Goal: Task Accomplishment & Management: Manage account settings

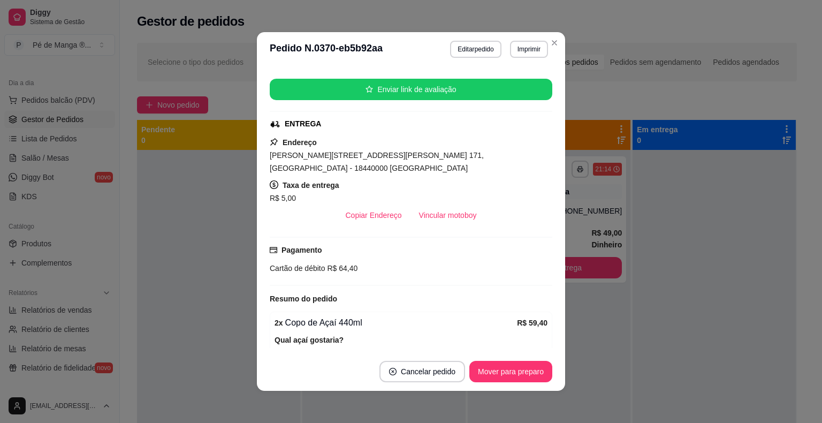
scroll to position [54, 0]
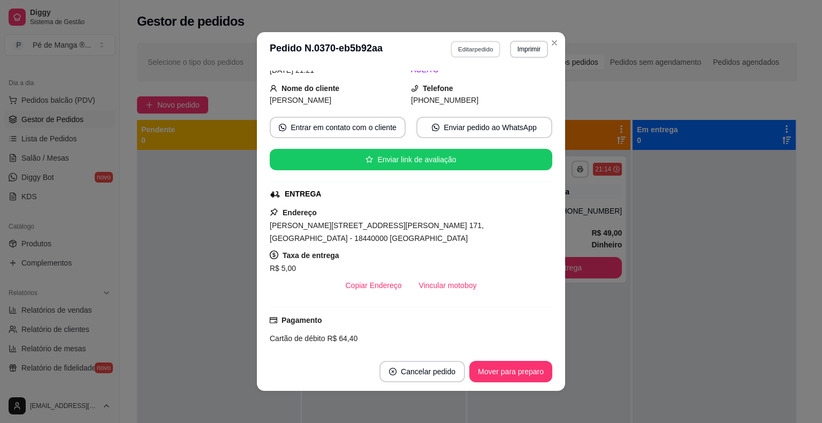
click at [489, 50] on button "Editar pedido" at bounding box center [476, 49] width 50 height 17
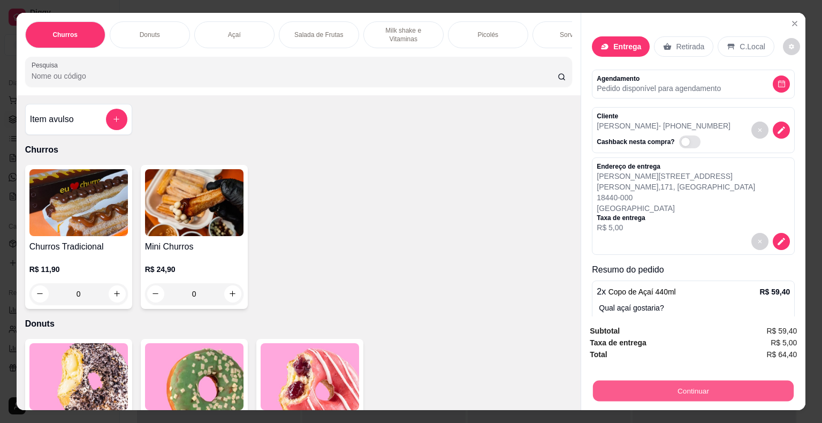
click at [741, 381] on button "Continuar" at bounding box center [693, 391] width 201 height 21
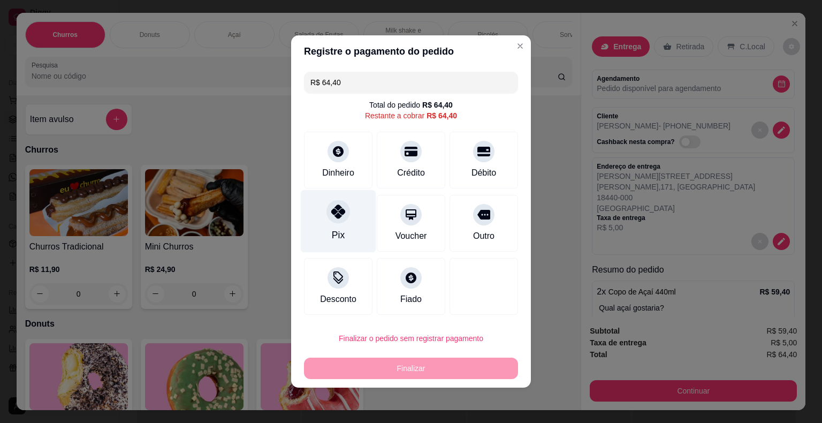
click at [344, 248] on div "Pix" at bounding box center [338, 221] width 75 height 63
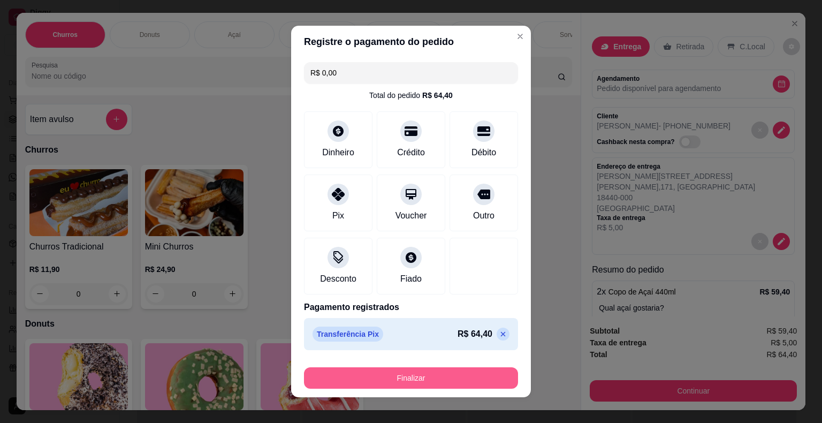
click at [401, 384] on button "Finalizar" at bounding box center [411, 377] width 214 height 21
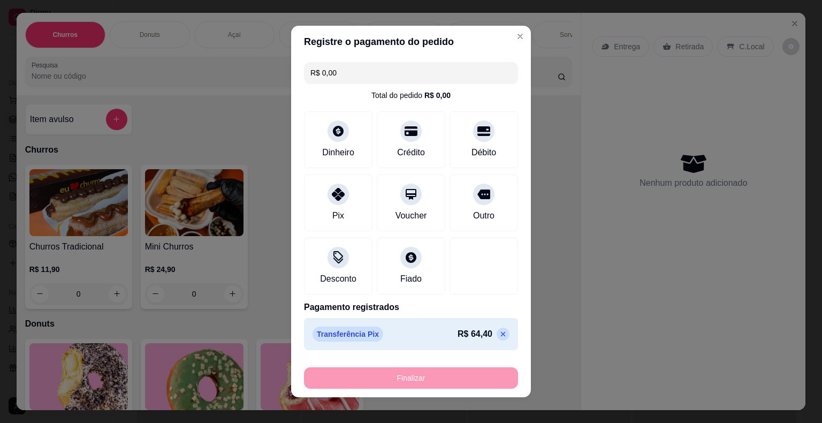
type input "-R$ 64,40"
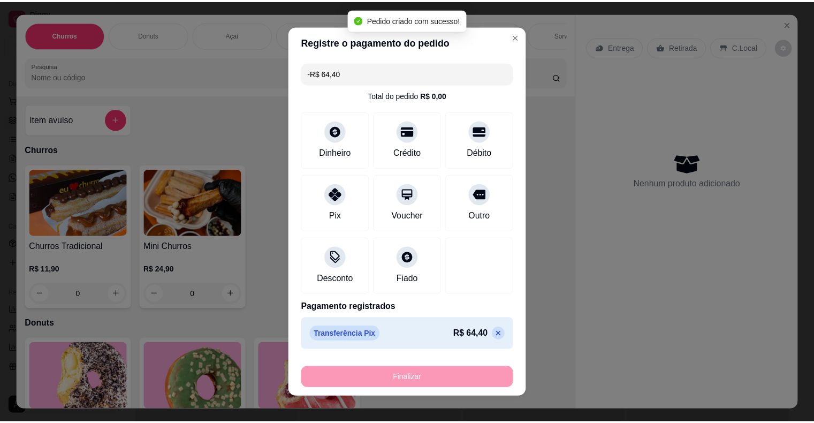
scroll to position [77, 0]
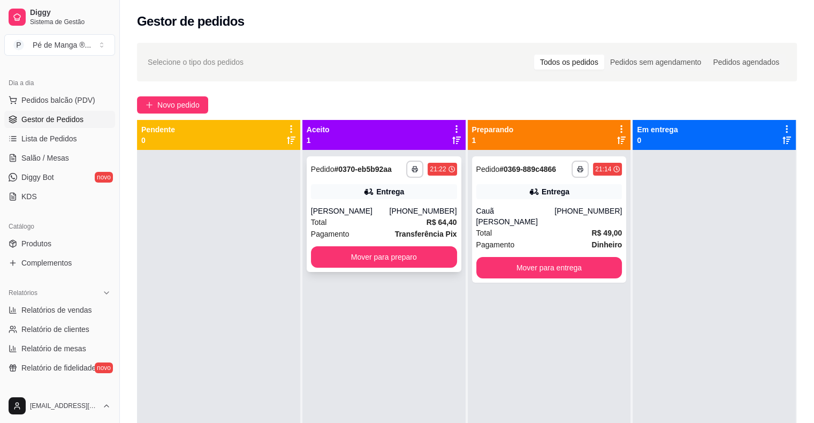
click at [398, 221] on div "Total R$ 64,40" at bounding box center [384, 222] width 146 height 12
click at [546, 257] on button "Mover para entrega" at bounding box center [550, 267] width 146 height 21
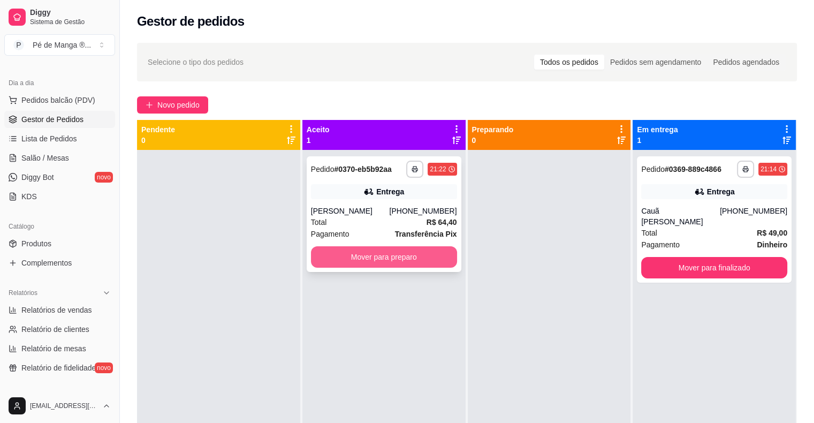
click at [433, 258] on button "Mover para preparo" at bounding box center [384, 256] width 146 height 21
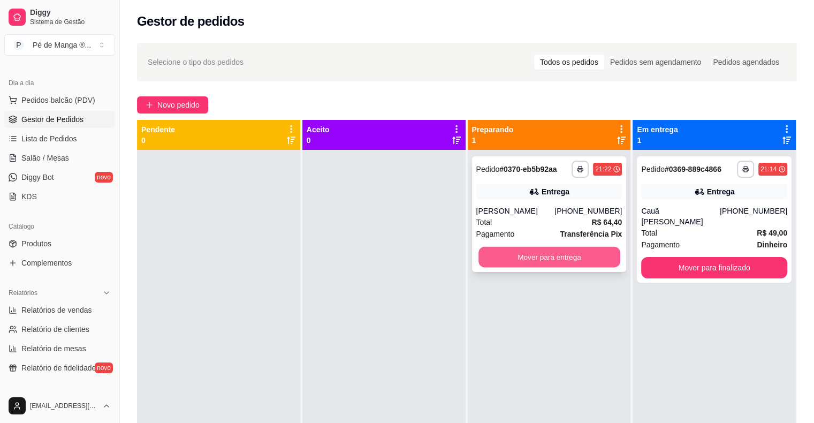
click at [561, 252] on button "Mover para entrega" at bounding box center [550, 257] width 142 height 21
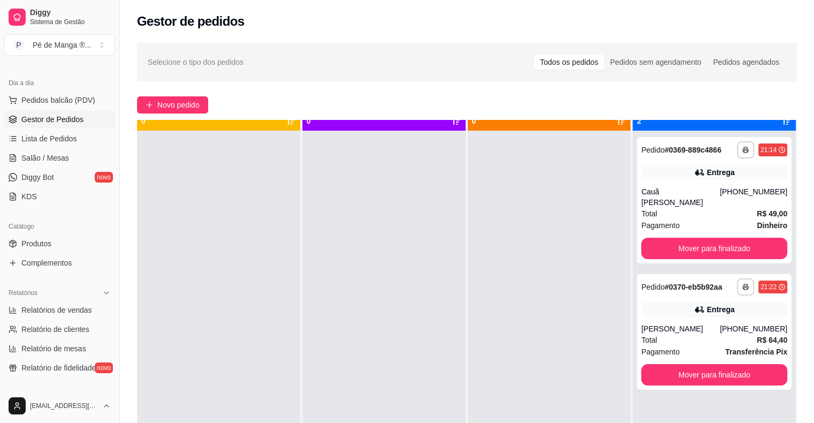
scroll to position [30, 0]
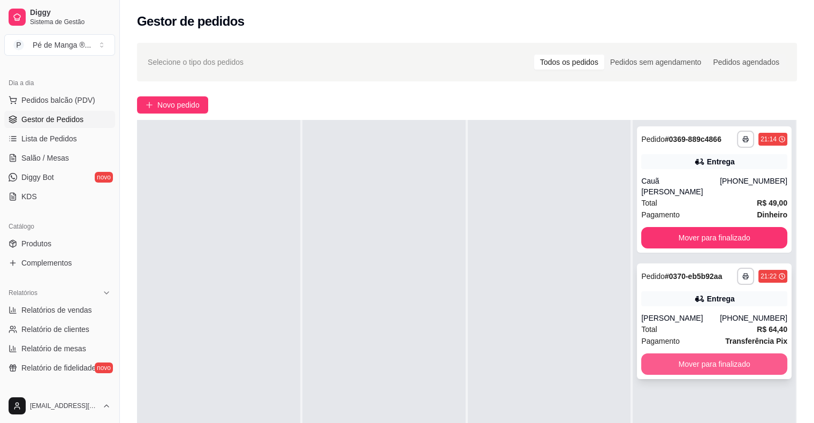
click at [666, 353] on button "Mover para finalizado" at bounding box center [714, 363] width 146 height 21
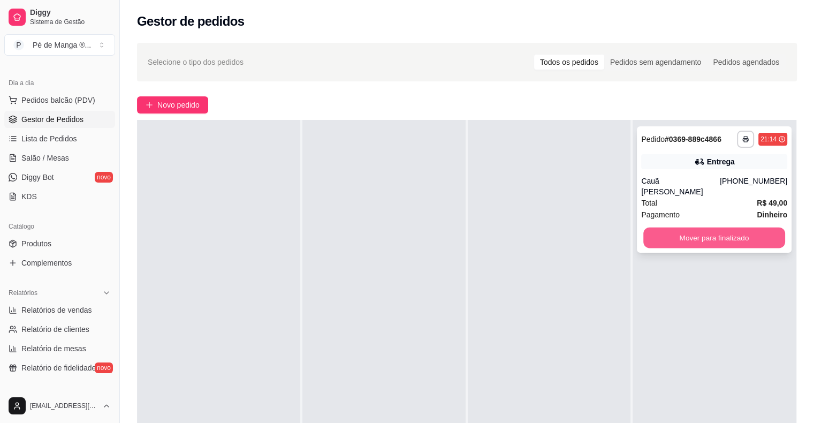
click at [700, 230] on button "Mover para finalizado" at bounding box center [715, 238] width 142 height 21
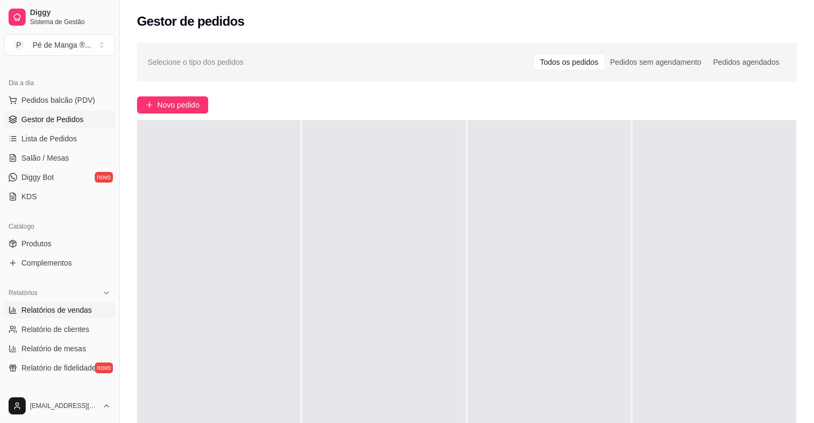
click at [55, 313] on span "Relatórios de vendas" at bounding box center [56, 310] width 71 height 11
select select "ALL"
select select "0"
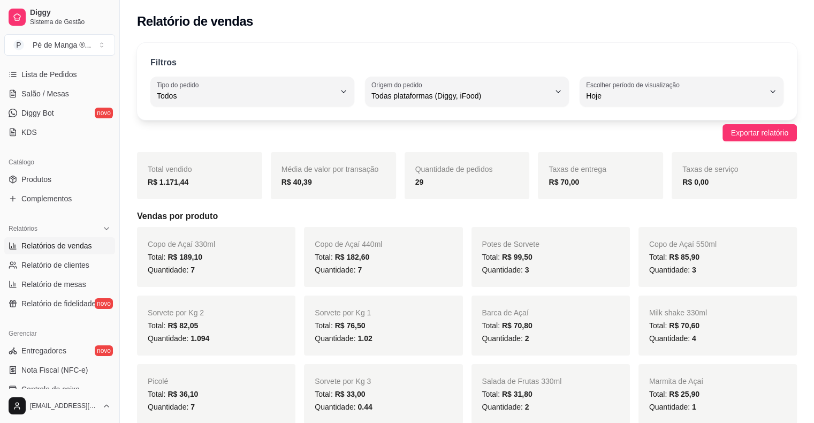
scroll to position [161, 0]
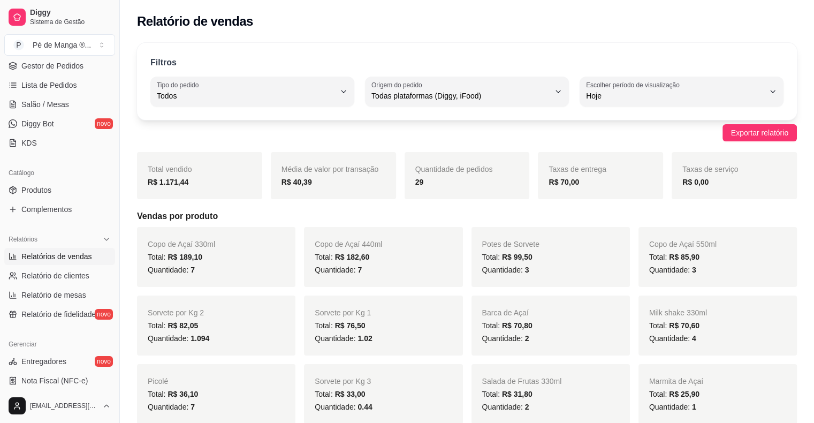
click at [73, 260] on span "Relatórios de vendas" at bounding box center [56, 256] width 71 height 11
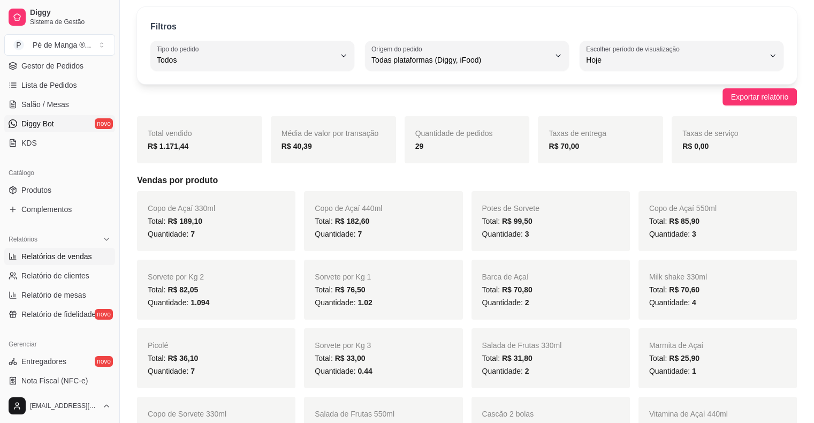
scroll to position [54, 0]
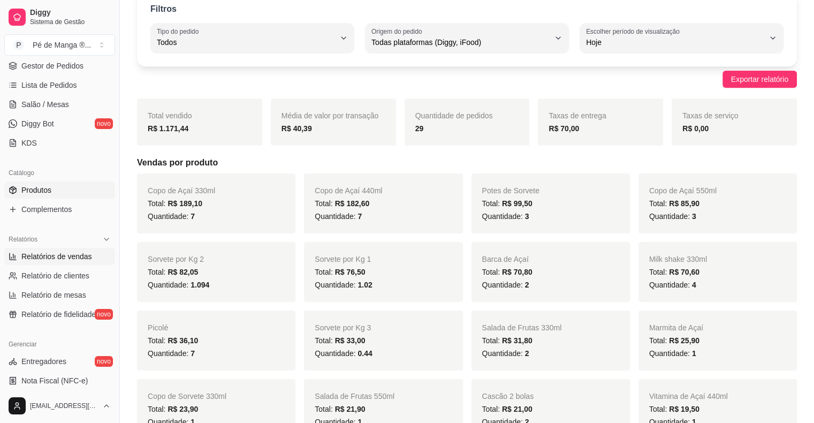
click at [66, 192] on link "Produtos" at bounding box center [59, 190] width 111 height 17
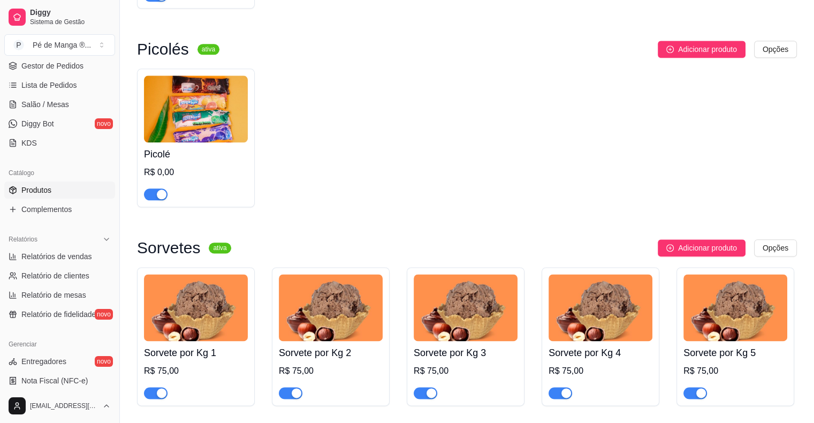
scroll to position [1124, 0]
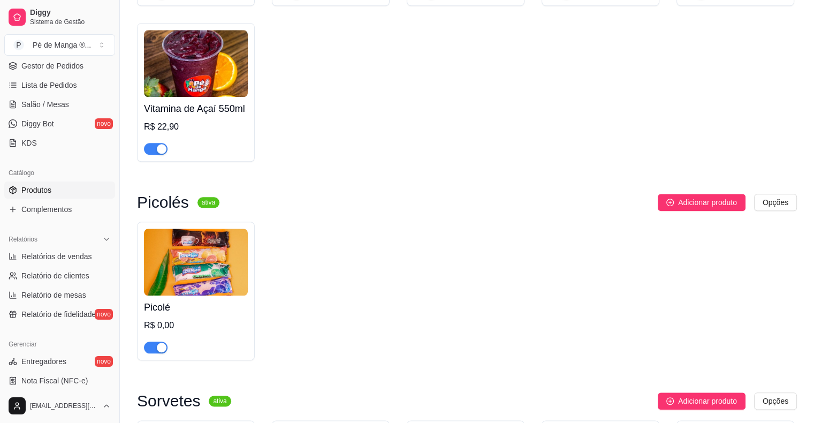
click at [159, 296] on div "Picolé R$ 0,00" at bounding box center [196, 325] width 104 height 58
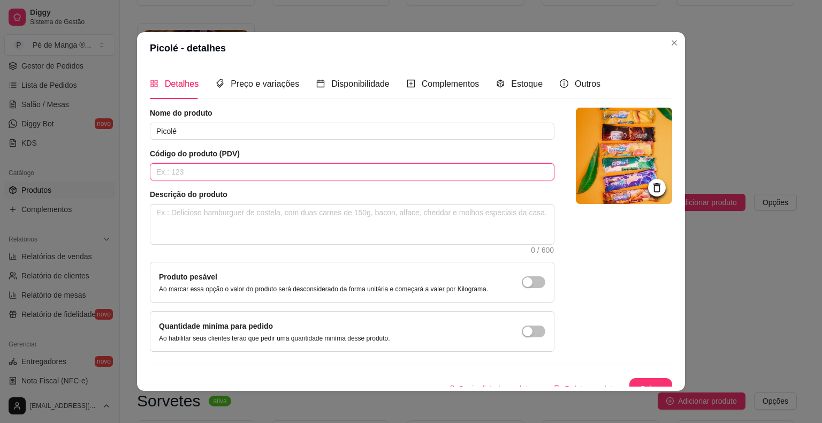
click at [371, 174] on input "text" at bounding box center [352, 171] width 405 height 17
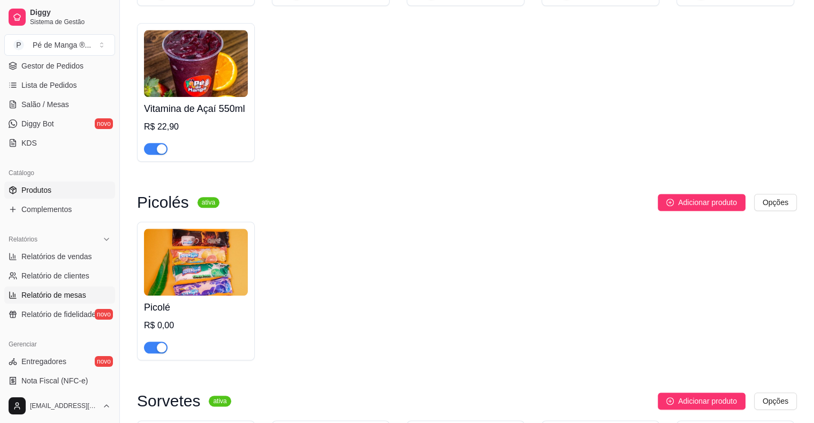
click at [60, 303] on link "Relatório de mesas" at bounding box center [59, 294] width 111 height 17
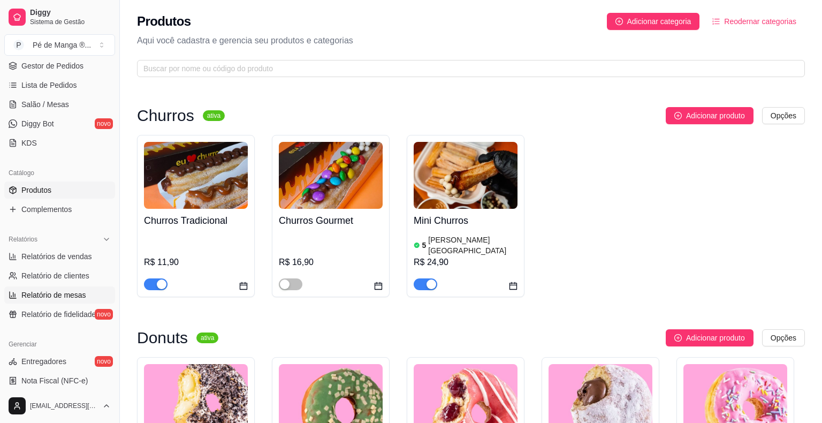
select select "TOTAL_OF_ORDERS"
select select "7"
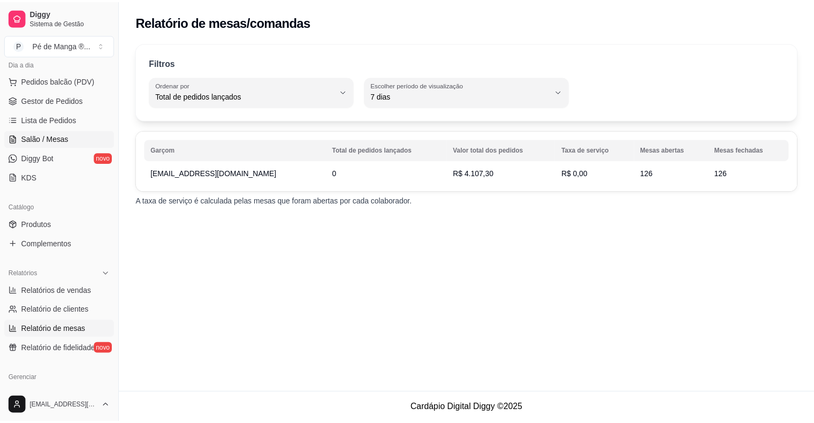
scroll to position [54, 0]
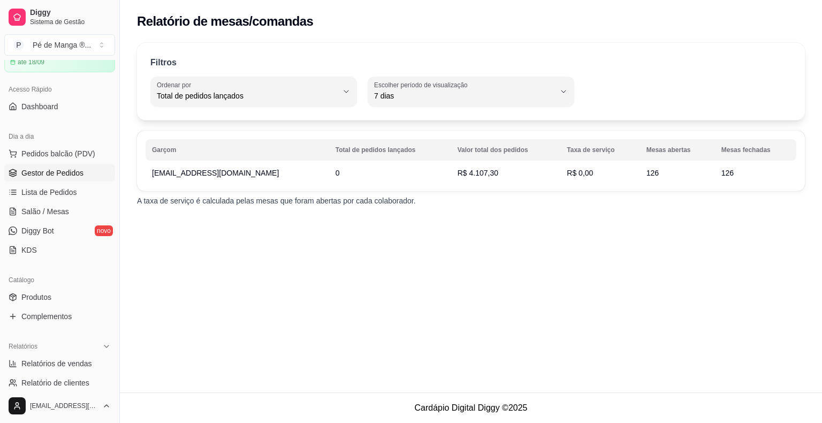
click at [74, 180] on link "Gestor de Pedidos" at bounding box center [59, 172] width 111 height 17
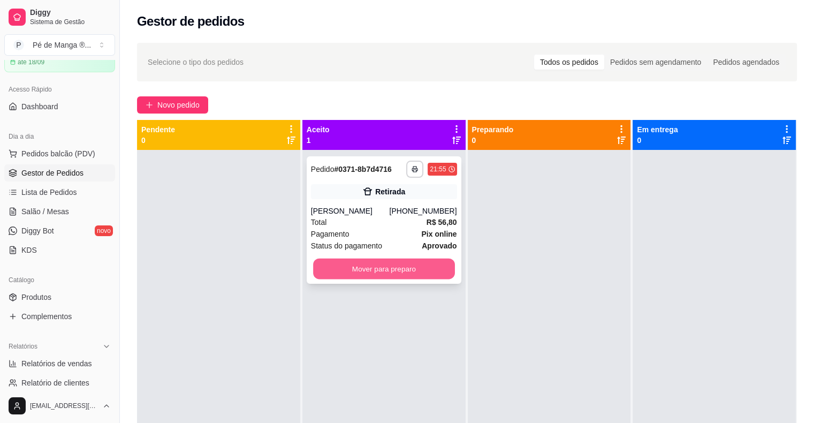
click at [384, 274] on button "Mover para preparo" at bounding box center [384, 269] width 142 height 21
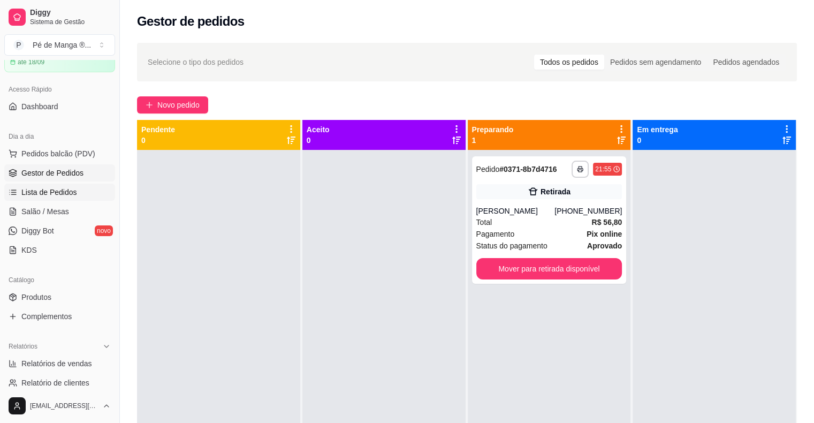
click at [76, 197] on link "Lista de Pedidos" at bounding box center [59, 192] width 111 height 17
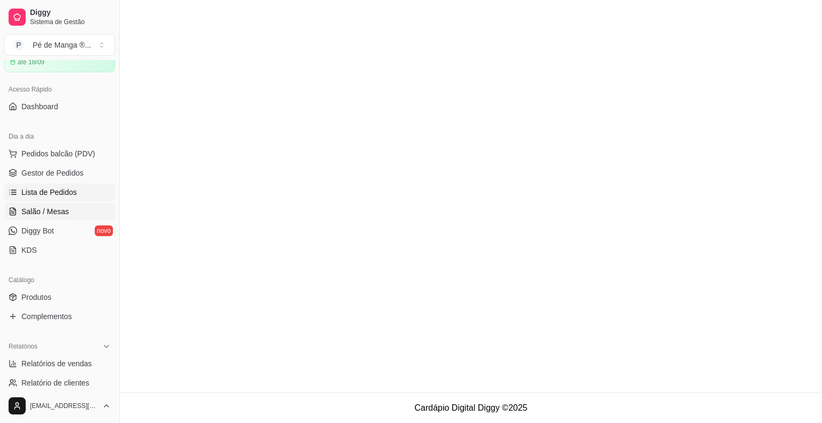
click at [72, 210] on link "Salão / Mesas" at bounding box center [59, 211] width 111 height 17
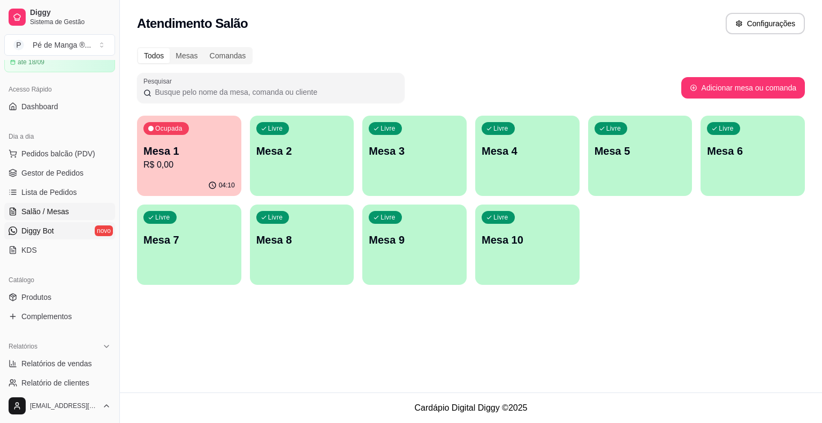
click at [72, 233] on link "Diggy Bot novo" at bounding box center [59, 230] width 111 height 17
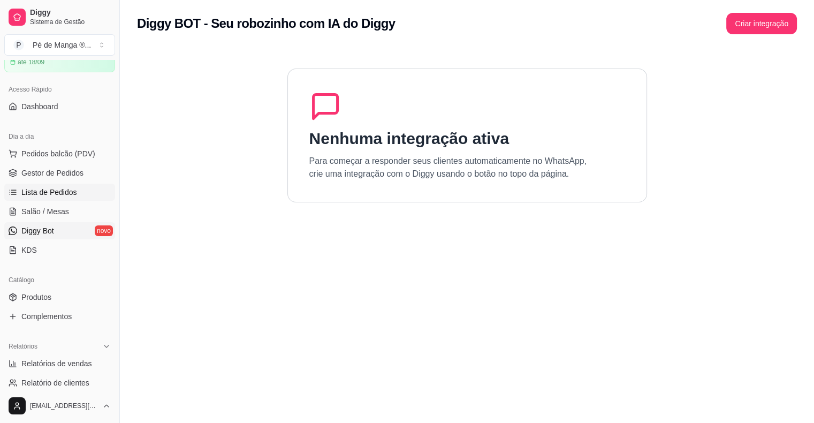
click at [59, 200] on link "Lista de Pedidos" at bounding box center [59, 192] width 111 height 17
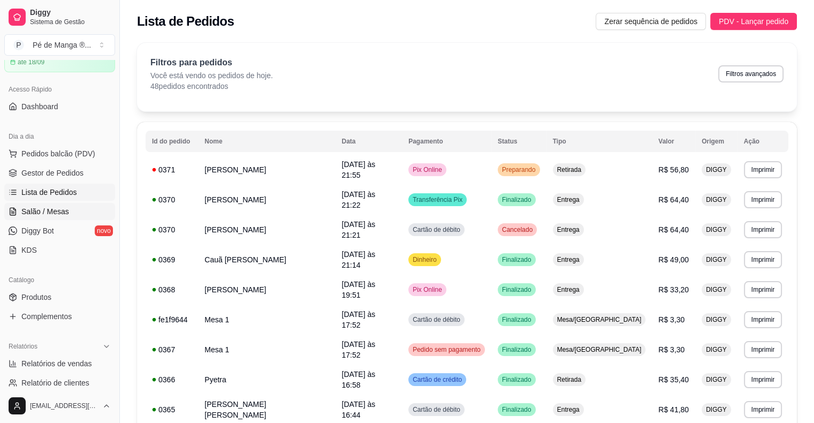
click at [78, 210] on link "Salão / Mesas" at bounding box center [59, 211] width 111 height 17
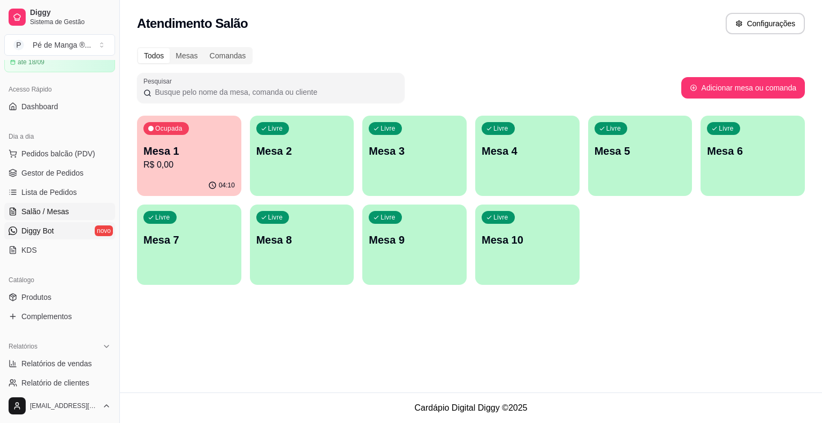
click at [74, 229] on link "Diggy Bot novo" at bounding box center [59, 230] width 111 height 17
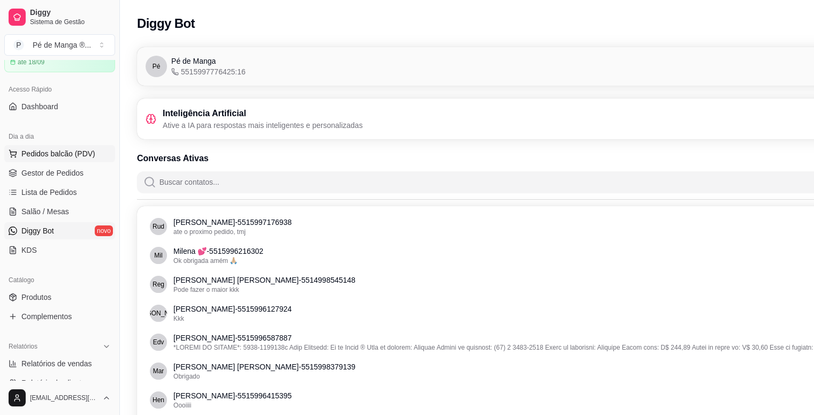
click at [85, 159] on button "Pedidos balcão (PDV)" at bounding box center [59, 153] width 111 height 17
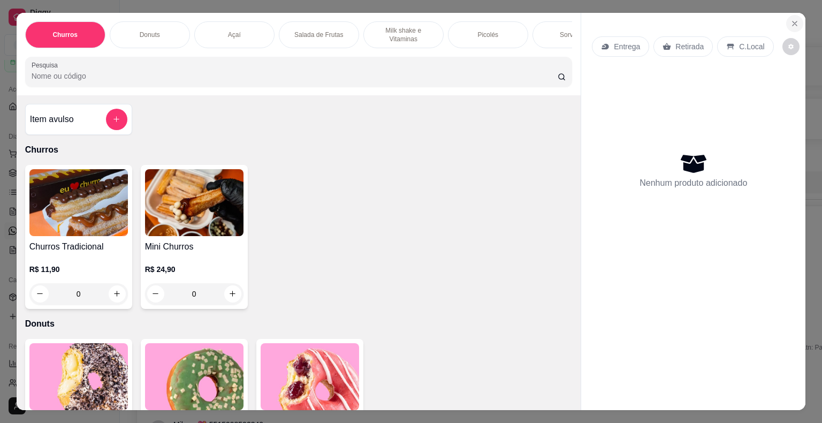
click at [793, 21] on icon "Close" at bounding box center [795, 23] width 4 height 4
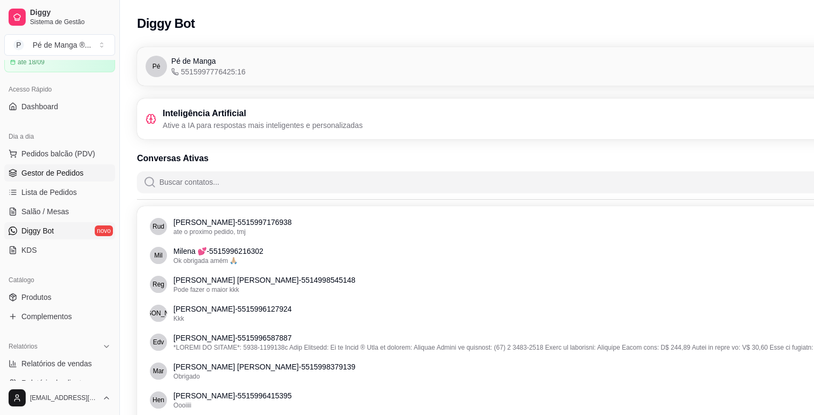
click at [59, 176] on span "Gestor de Pedidos" at bounding box center [52, 173] width 62 height 11
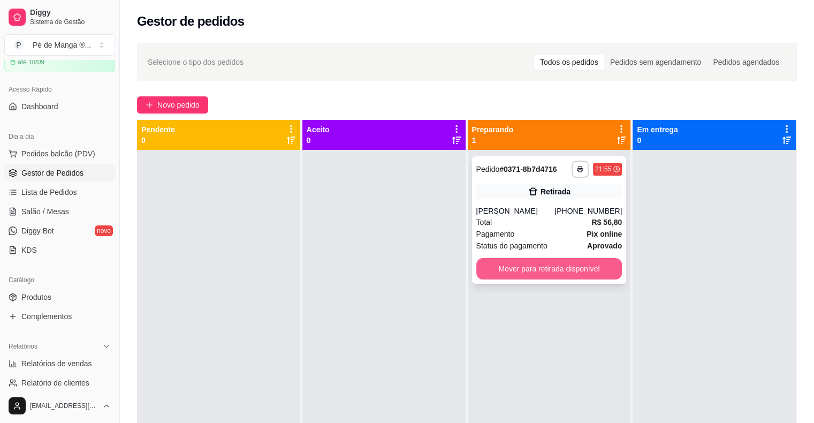
click at [535, 265] on button "Mover para retirada disponível" at bounding box center [550, 268] width 146 height 21
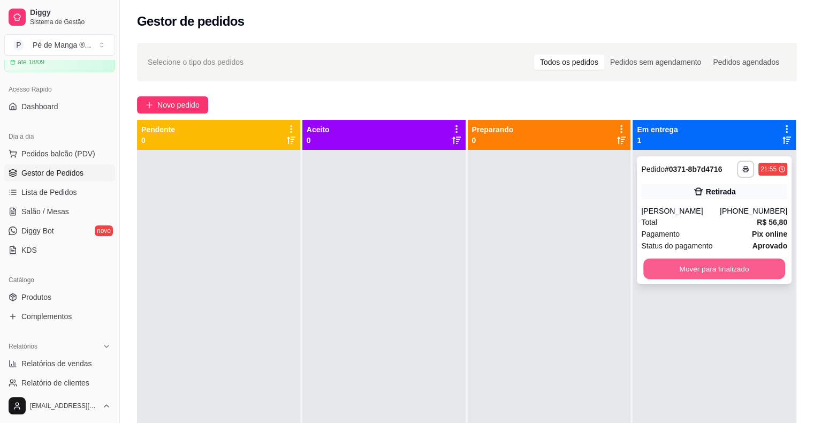
click at [707, 269] on button "Mover para finalizado" at bounding box center [715, 269] width 142 height 21
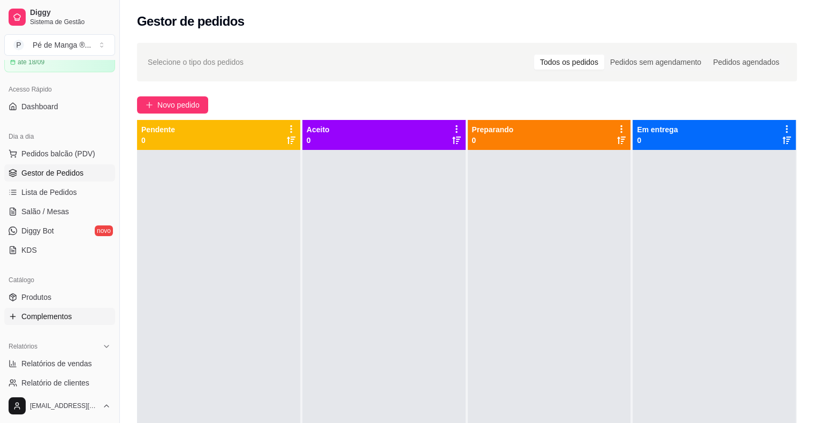
click at [79, 312] on link "Complementos" at bounding box center [59, 316] width 111 height 17
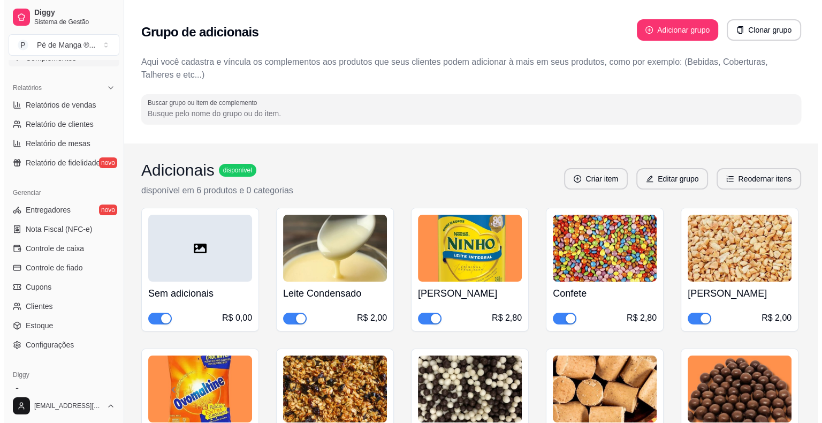
scroll to position [321, 0]
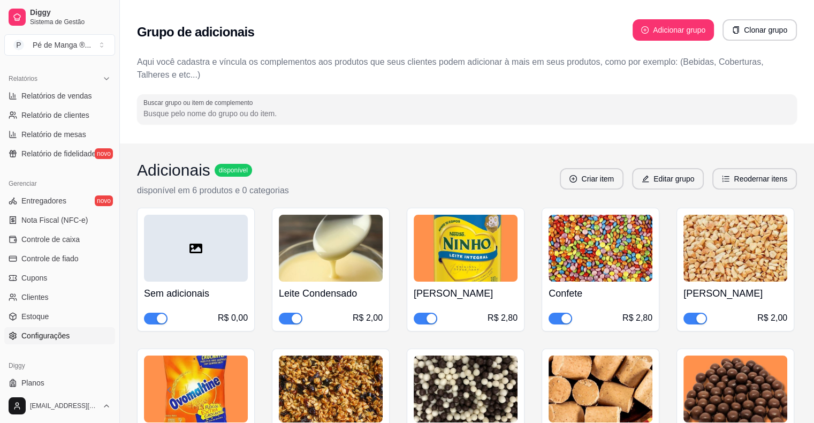
click at [56, 337] on span "Configurações" at bounding box center [45, 335] width 48 height 11
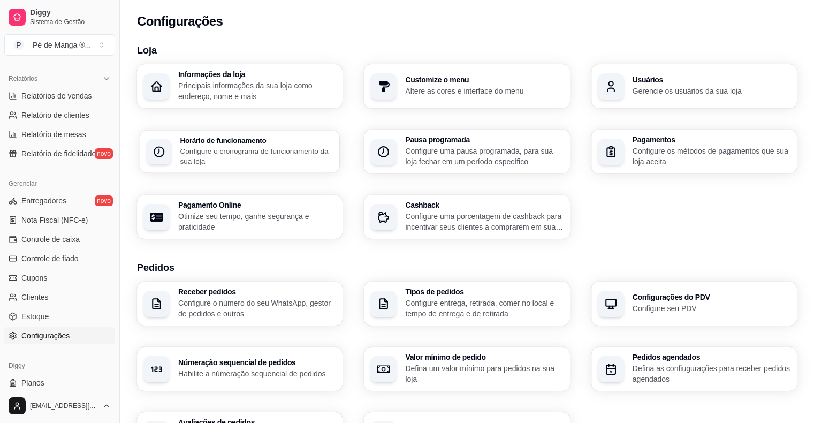
click at [259, 138] on div "Horário de funcionamento Configure o cronograma de funcionamento da sua loja" at bounding box center [240, 151] width 200 height 43
click at [694, 158] on p "Configure os métodos de pagamentos que sua loja aceita" at bounding box center [712, 156] width 158 height 21
click at [260, 226] on p "Otimize seu tempo, ganhe segurança e praticidade" at bounding box center [256, 221] width 153 height 21
select select "4.98"
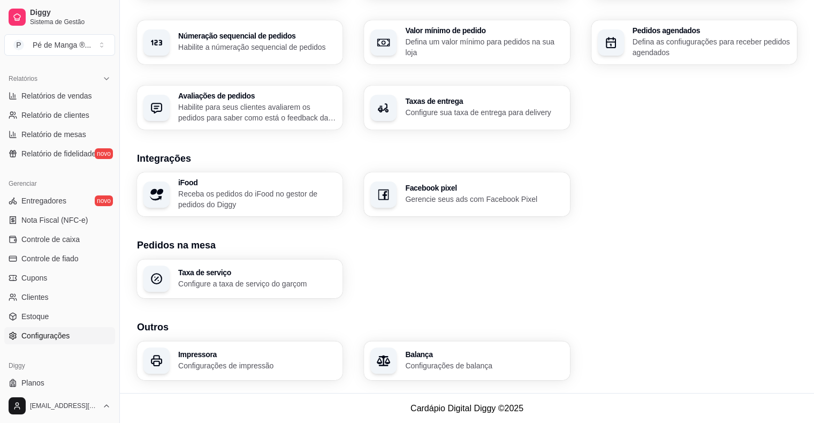
scroll to position [273, 0]
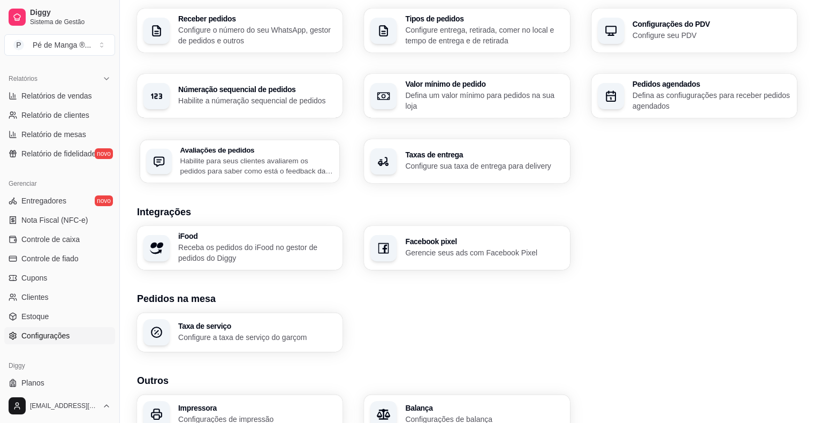
click at [284, 164] on p "Habilite para seus clientes avaliarem os pedidos para saber como está o feedbac…" at bounding box center [256, 165] width 153 height 21
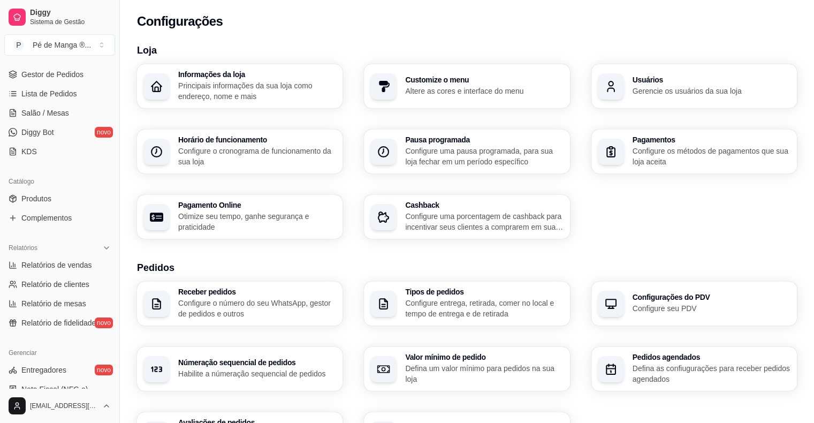
scroll to position [107, 0]
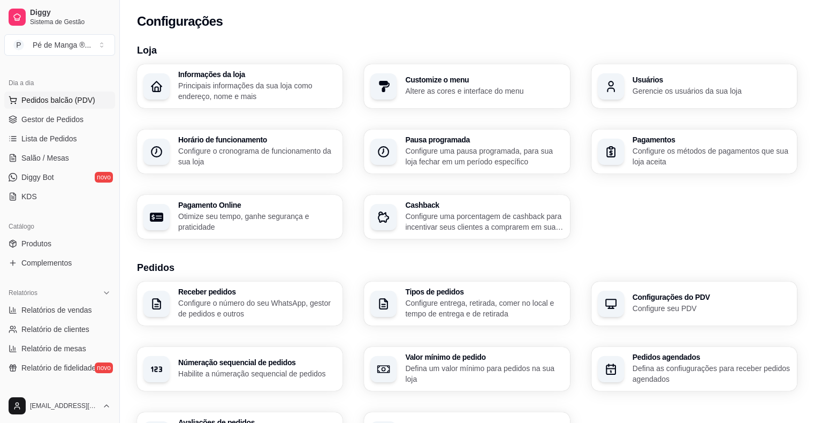
click at [45, 101] on span "Pedidos balcão (PDV)" at bounding box center [58, 100] width 74 height 11
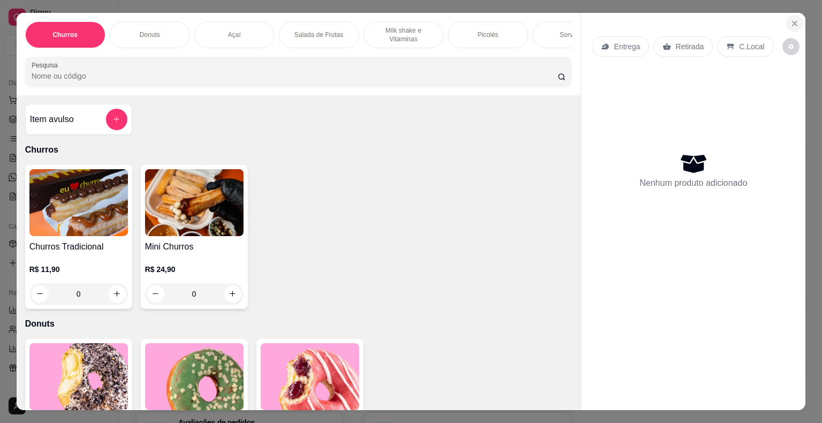
click at [791, 19] on icon "Close" at bounding box center [795, 23] width 9 height 9
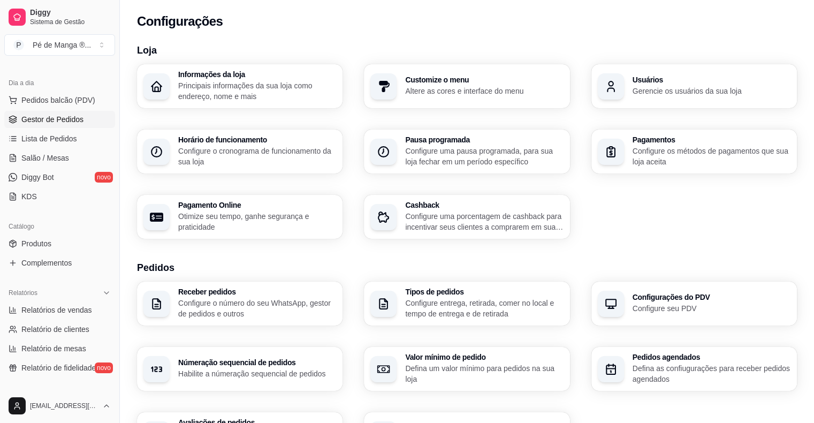
click at [83, 125] on link "Gestor de Pedidos" at bounding box center [59, 119] width 111 height 17
